Goal: Task Accomplishment & Management: Manage account settings

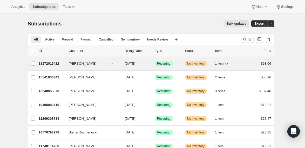
click at [86, 64] on span "[PERSON_NAME]" at bounding box center [83, 63] width 28 height 5
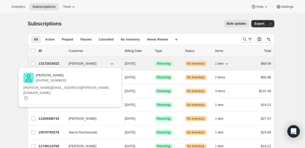
click at [50, 64] on p "13172015422" at bounding box center [52, 63] width 26 height 5
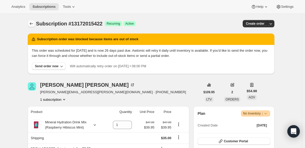
click at [32, 23] on icon "Subscriptions" at bounding box center [31, 23] width 5 height 5
